Goal: Information Seeking & Learning: Learn about a topic

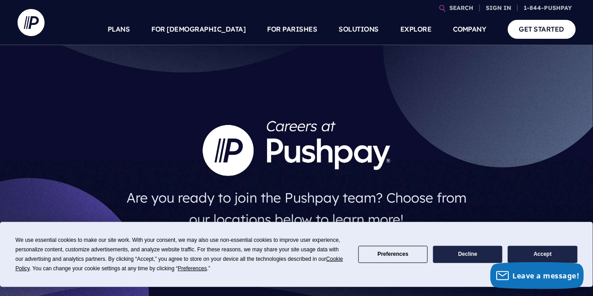
click at [554, 248] on button "Accept" at bounding box center [542, 255] width 69 height 18
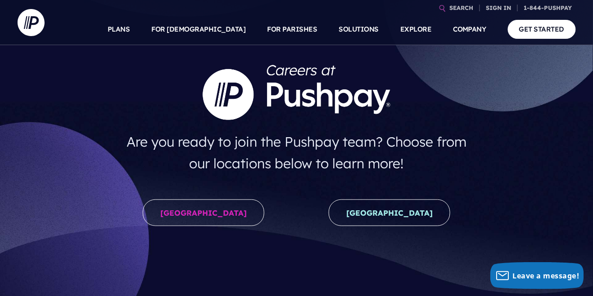
scroll to position [58, 0]
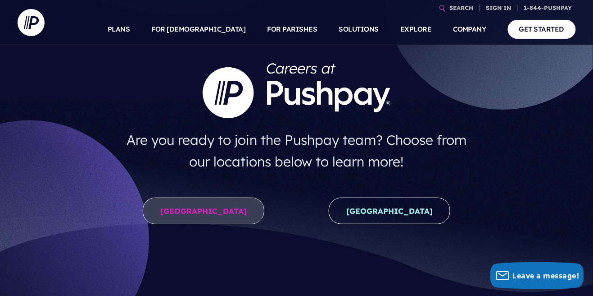
click at [174, 212] on link "[GEOGRAPHIC_DATA]" at bounding box center [204, 210] width 122 height 27
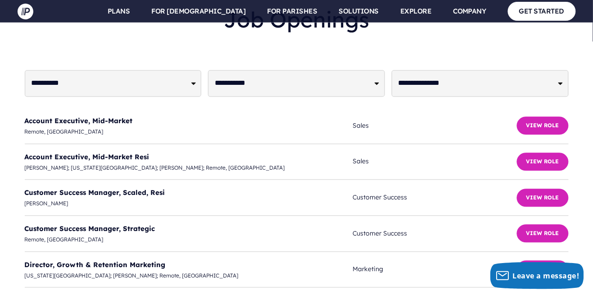
scroll to position [2248, 0]
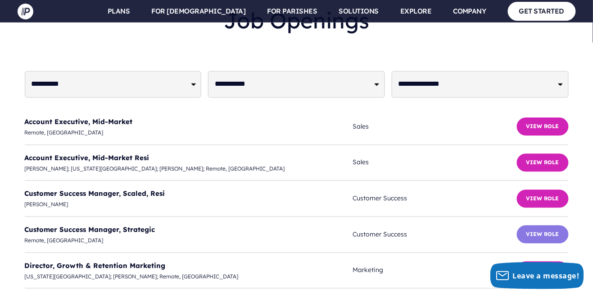
click at [538, 225] on button "View Role" at bounding box center [543, 234] width 52 height 18
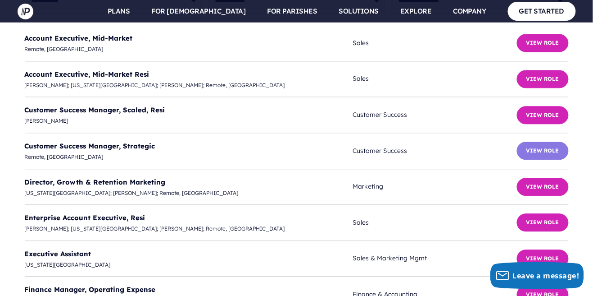
scroll to position [2332, 0]
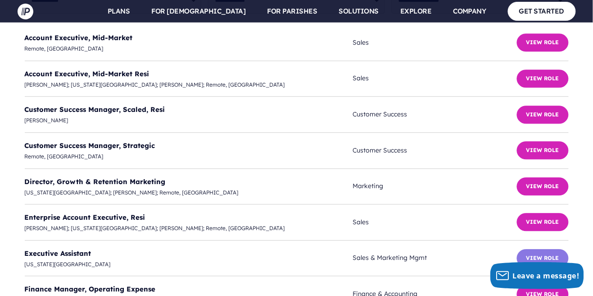
click at [547, 249] on button "View Role" at bounding box center [543, 258] width 52 height 18
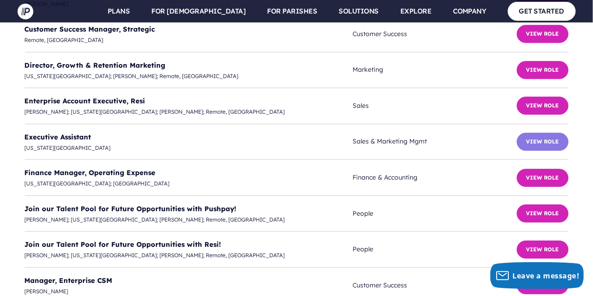
scroll to position [2450, 0]
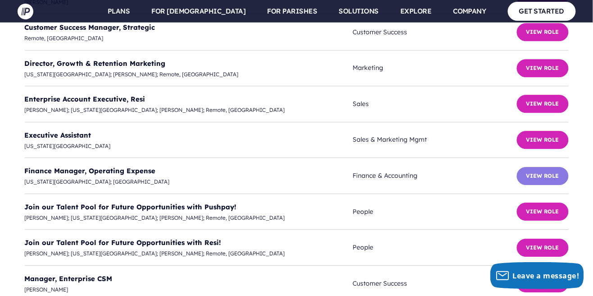
click at [536, 167] on button "View Role" at bounding box center [543, 176] width 52 height 18
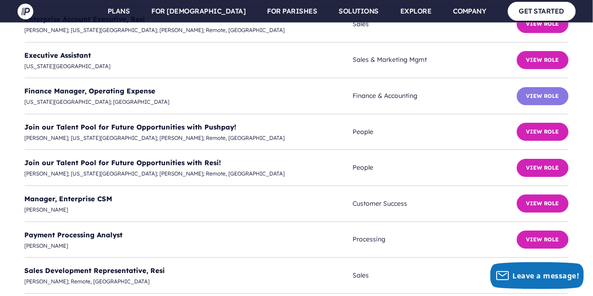
scroll to position [2531, 0]
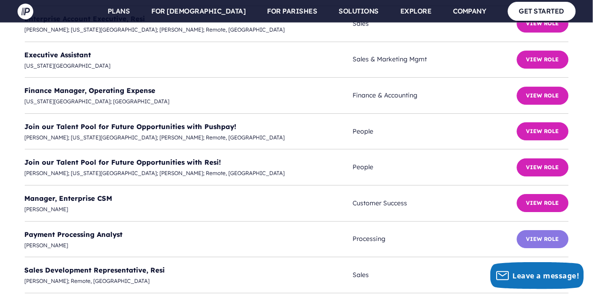
click at [551, 230] on button "View Role" at bounding box center [543, 239] width 52 height 18
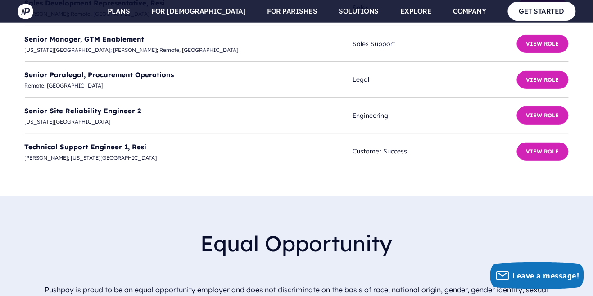
scroll to position [2797, 0]
click at [399, 134] on li "Technical Support Engineer 1, Resi Allen; Colorado Springs Customer Success Vie…" at bounding box center [297, 152] width 544 height 36
click at [534, 142] on button "View Role" at bounding box center [543, 151] width 52 height 18
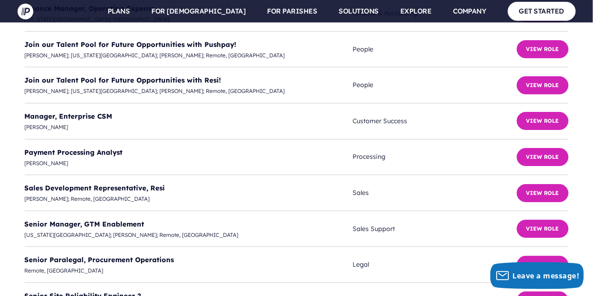
scroll to position [2619, 0]
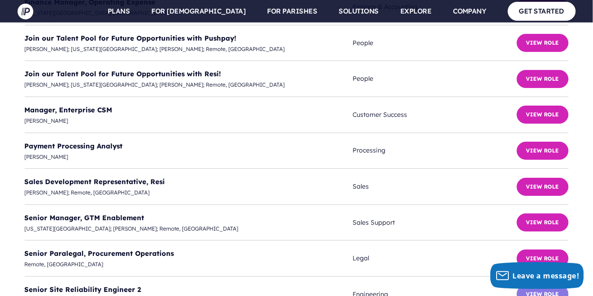
click at [540, 285] on button "View Role" at bounding box center [543, 294] width 52 height 18
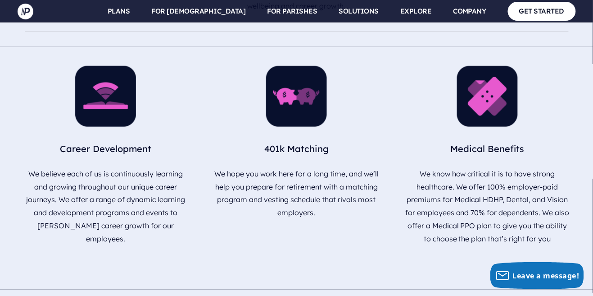
scroll to position [1038, 0]
